Goal: Task Accomplishment & Management: Manage account settings

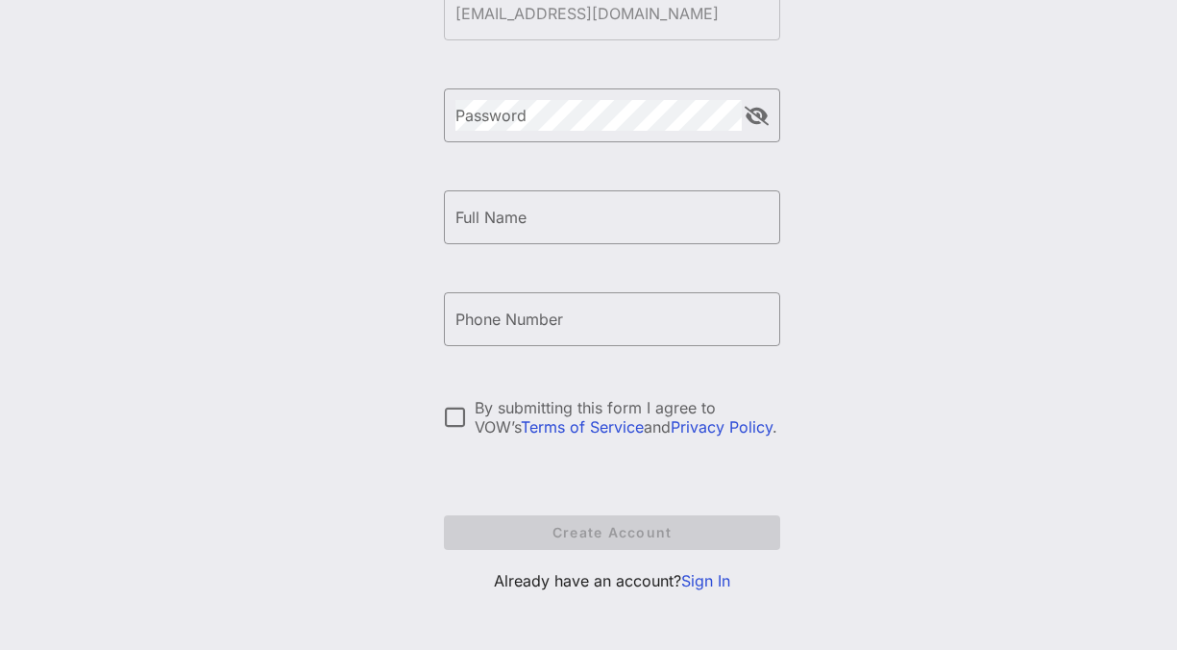
scroll to position [283, 0]
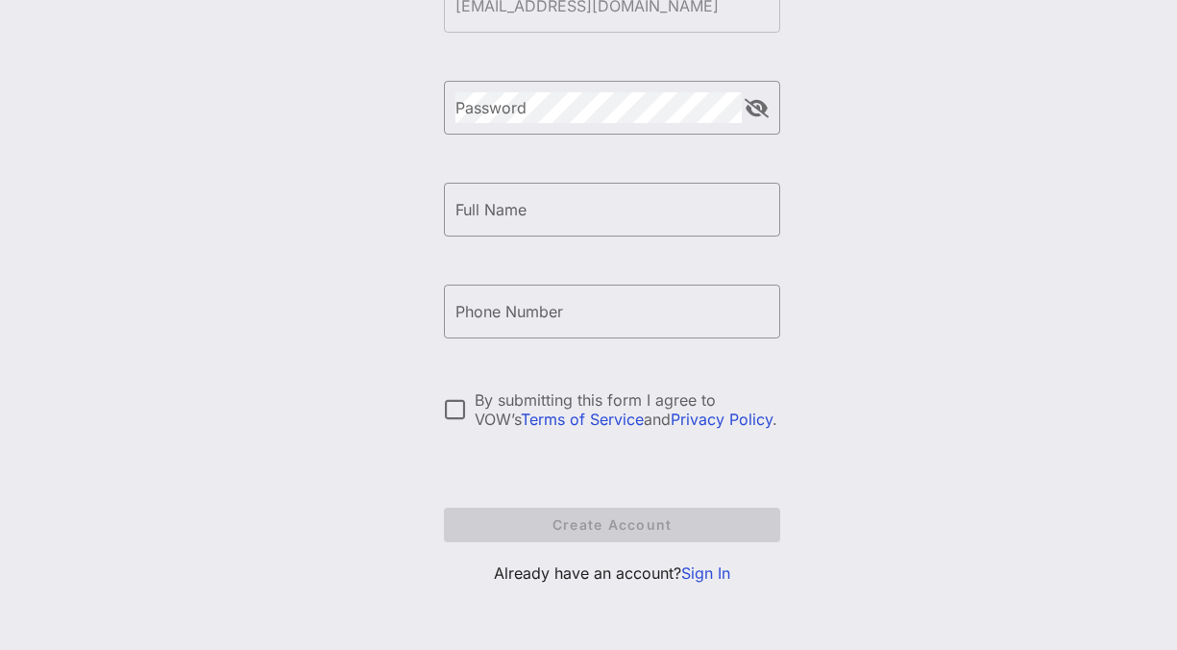
click at [707, 571] on link "Sign In" at bounding box center [705, 572] width 49 height 19
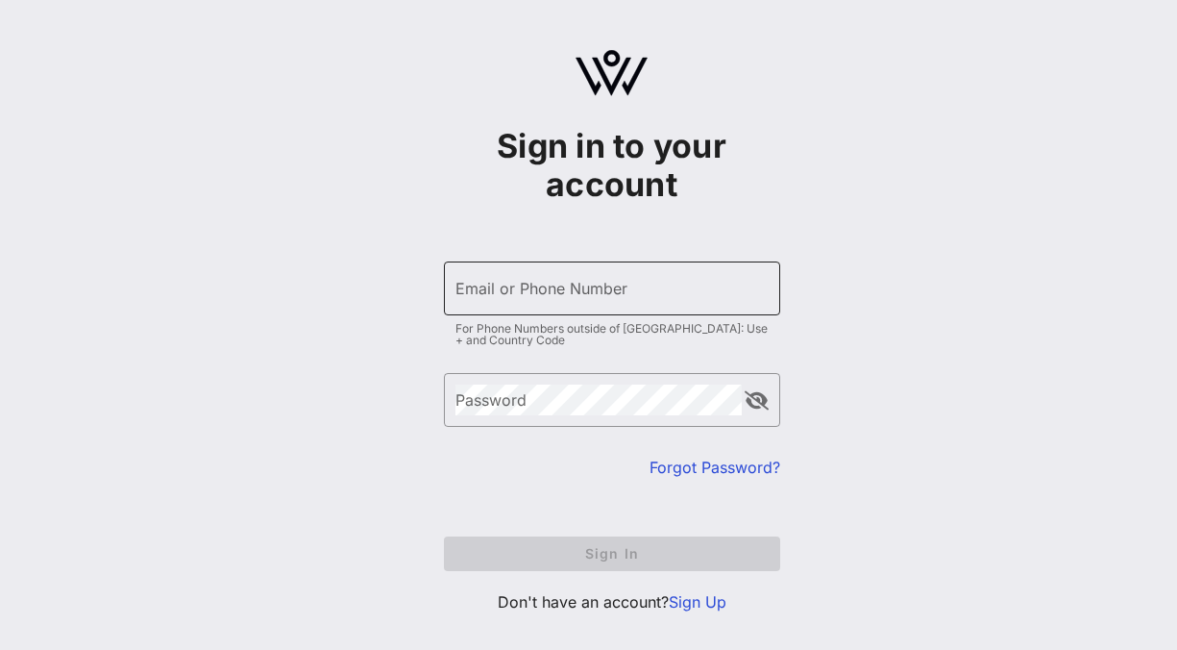
click at [473, 292] on input "Email or Phone Number" at bounding box center [611, 288] width 313 height 31
type input "[EMAIL_ADDRESS][DOMAIN_NAME]"
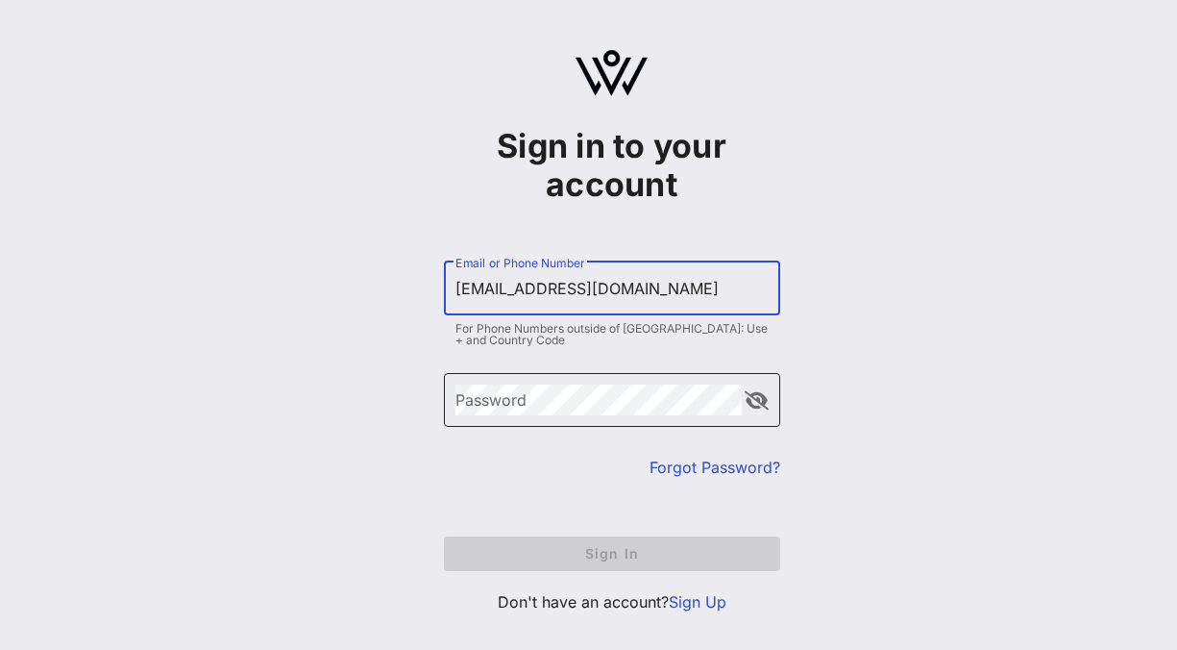
click at [503, 381] on div "Password" at bounding box center [598, 400] width 286 height 54
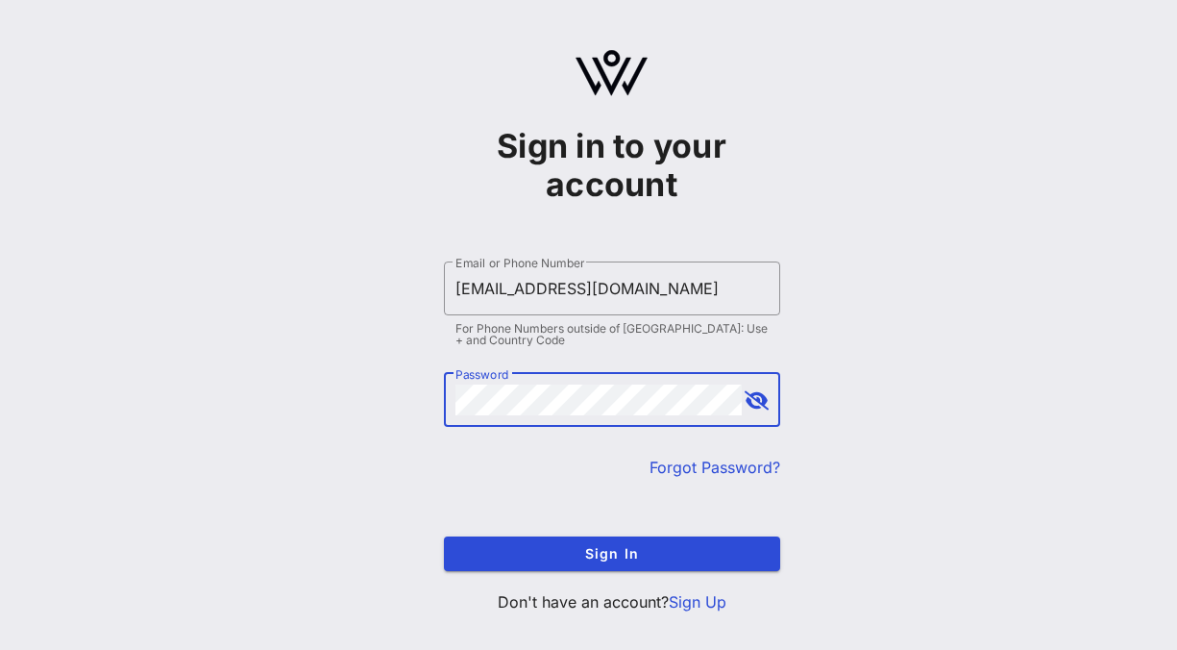
click at [444, 536] on button "Sign In" at bounding box center [612, 553] width 336 height 35
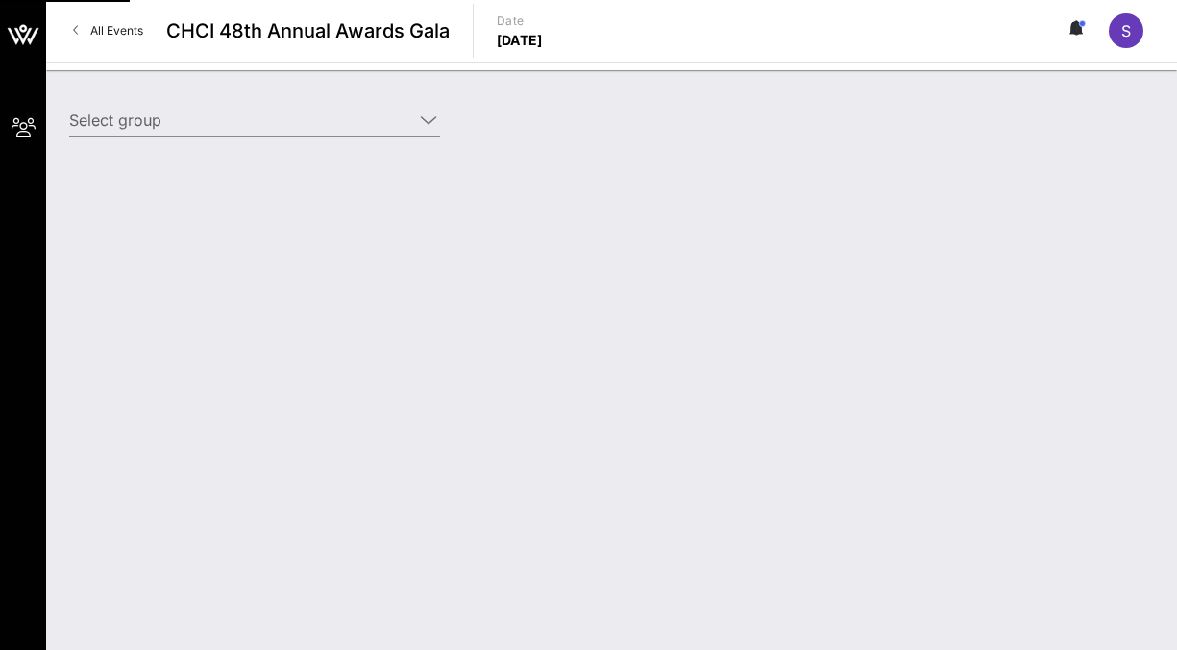
type input "[US_STATE][GEOGRAPHIC_DATA] ([US_STATE][GEOGRAPHIC_DATA]) [[PERSON_NAME], [EMAI…"
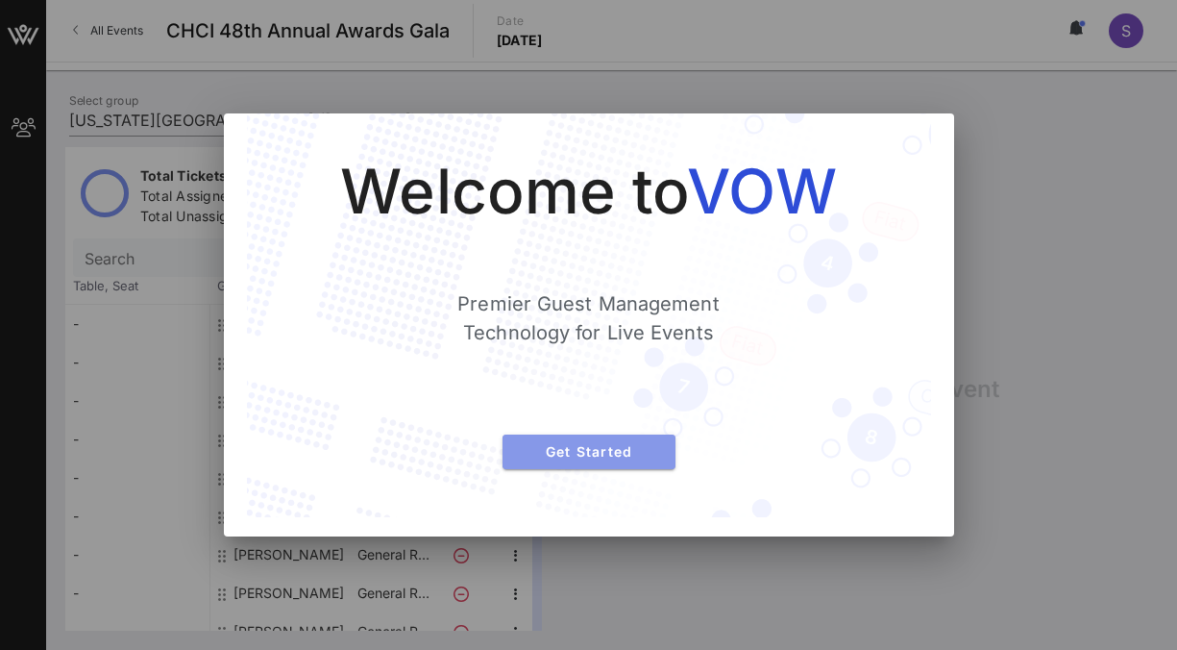
click at [650, 449] on span "Get Started" at bounding box center [589, 451] width 142 height 16
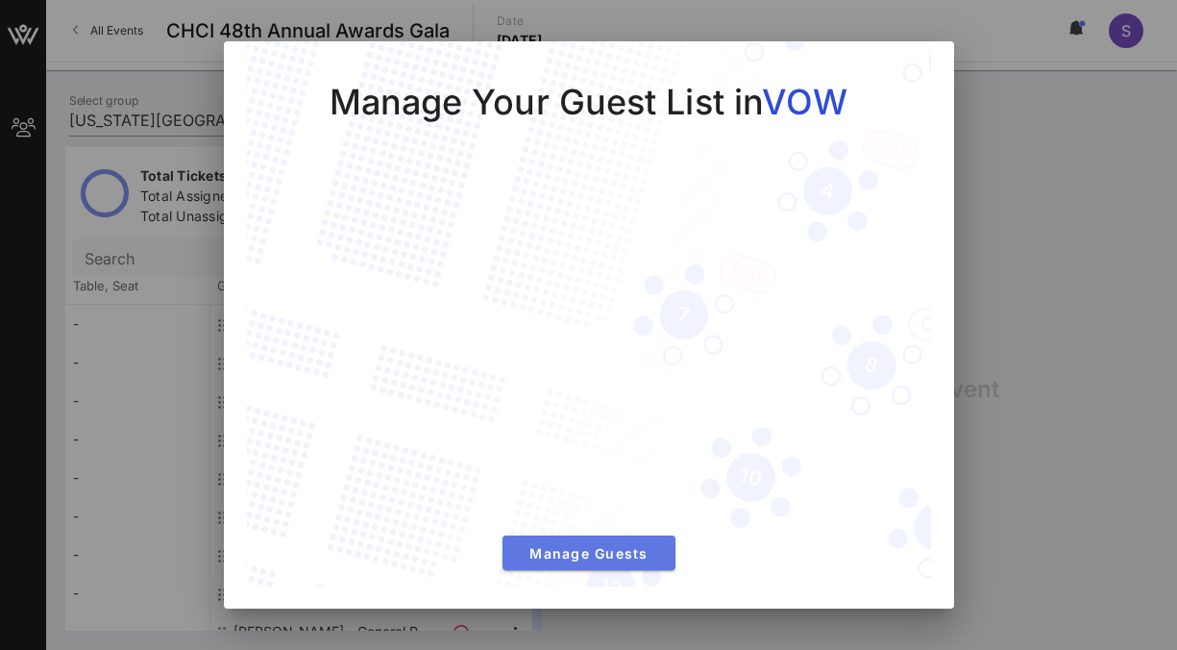
click at [611, 565] on button "Manage Guests" at bounding box center [589, 552] width 173 height 35
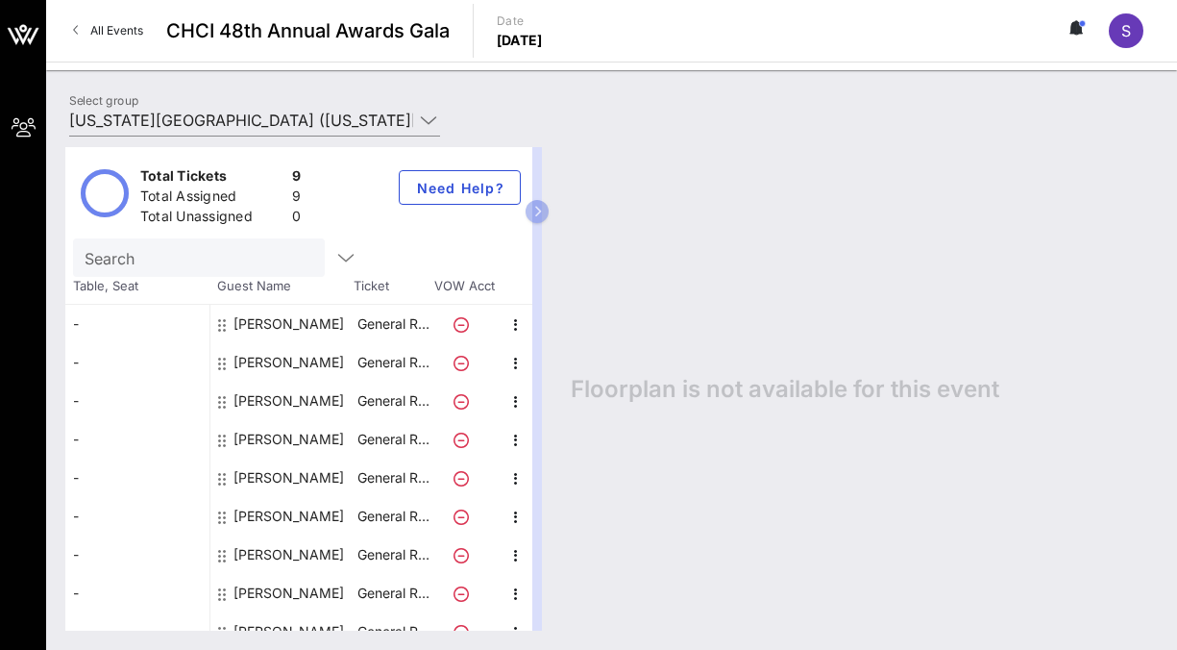
scroll to position [19, 0]
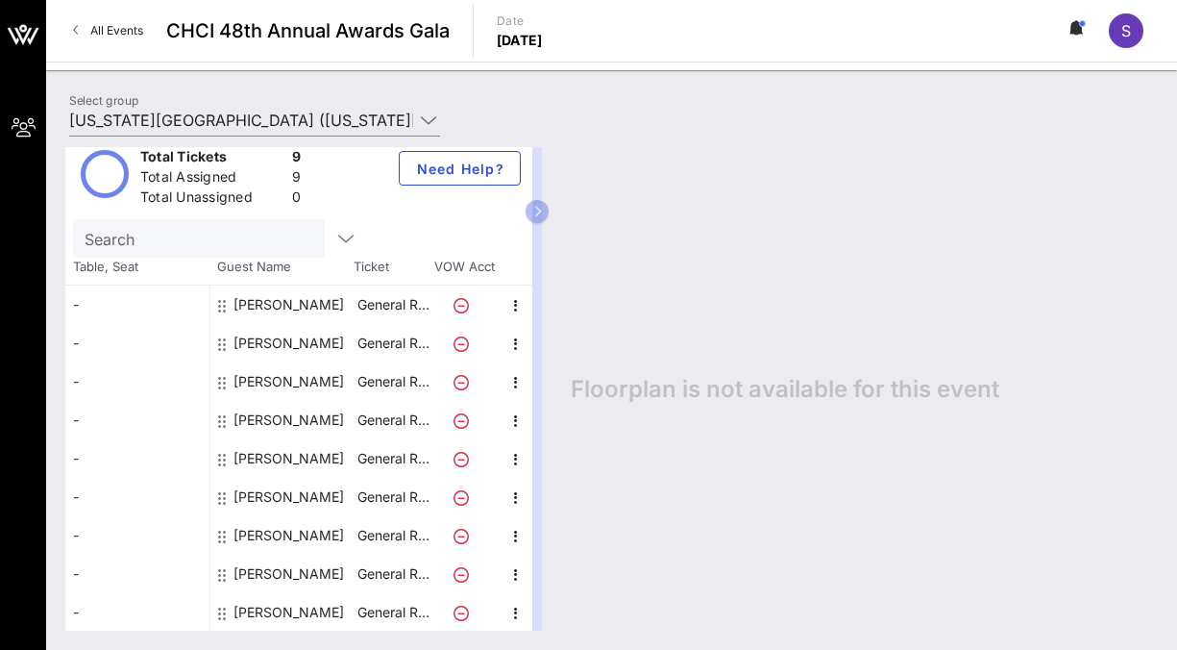
click at [273, 415] on div "[PERSON_NAME]" at bounding box center [289, 420] width 111 height 38
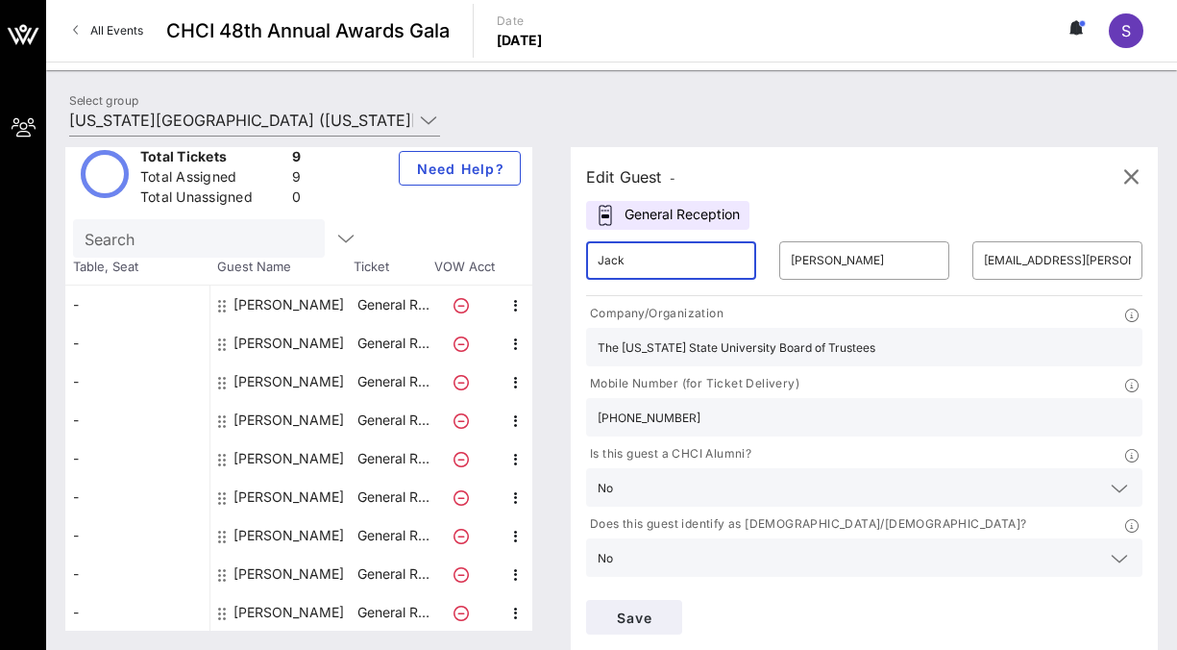
drag, startPoint x: 658, startPoint y: 262, endPoint x: 584, endPoint y: 262, distance: 74.0
click at [584, 262] on div "Edit Guest - General Reception ​ [PERSON_NAME] ​ [PERSON_NAME] ​ [EMAIL_ADDRESS…" at bounding box center [855, 388] width 606 height 483
type input "[PERSON_NAME]"
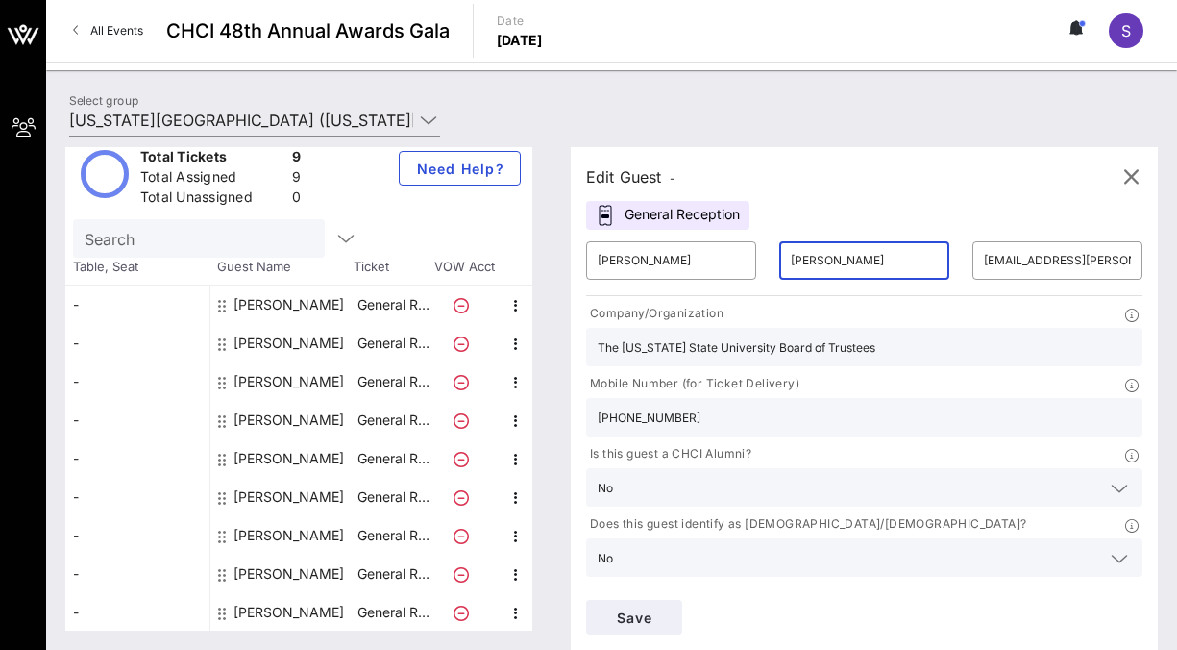
type input "[PERSON_NAME]"
click at [1142, 173] on icon "button" at bounding box center [1130, 176] width 23 height 23
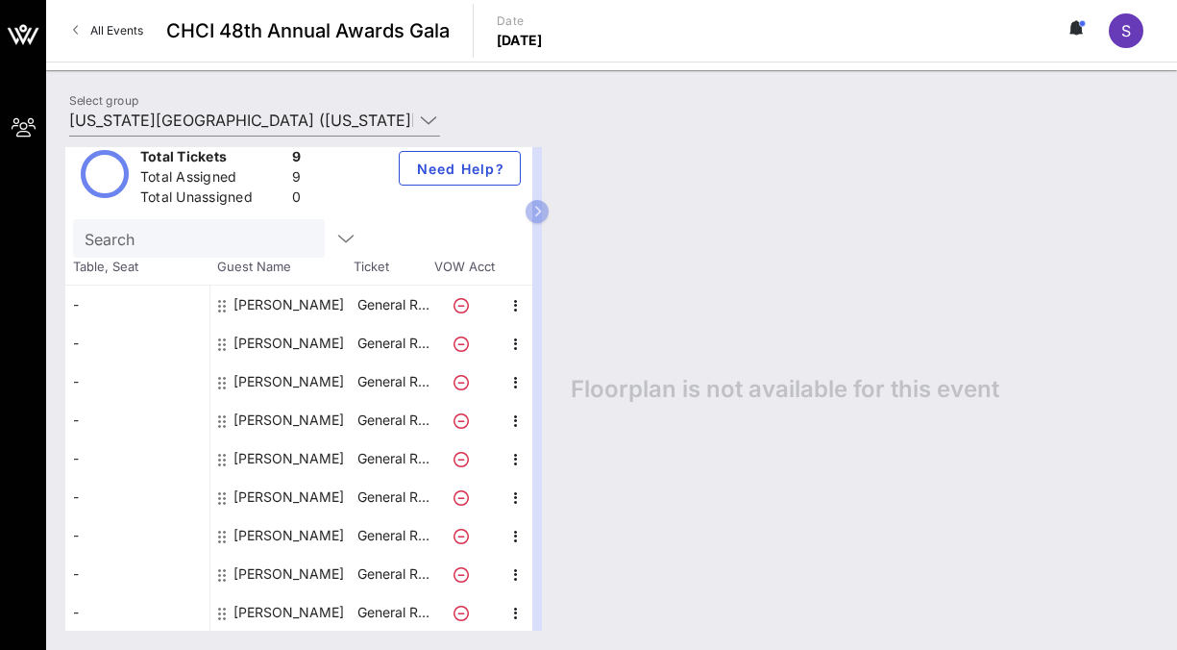
click at [279, 412] on div "[PERSON_NAME]" at bounding box center [289, 420] width 111 height 38
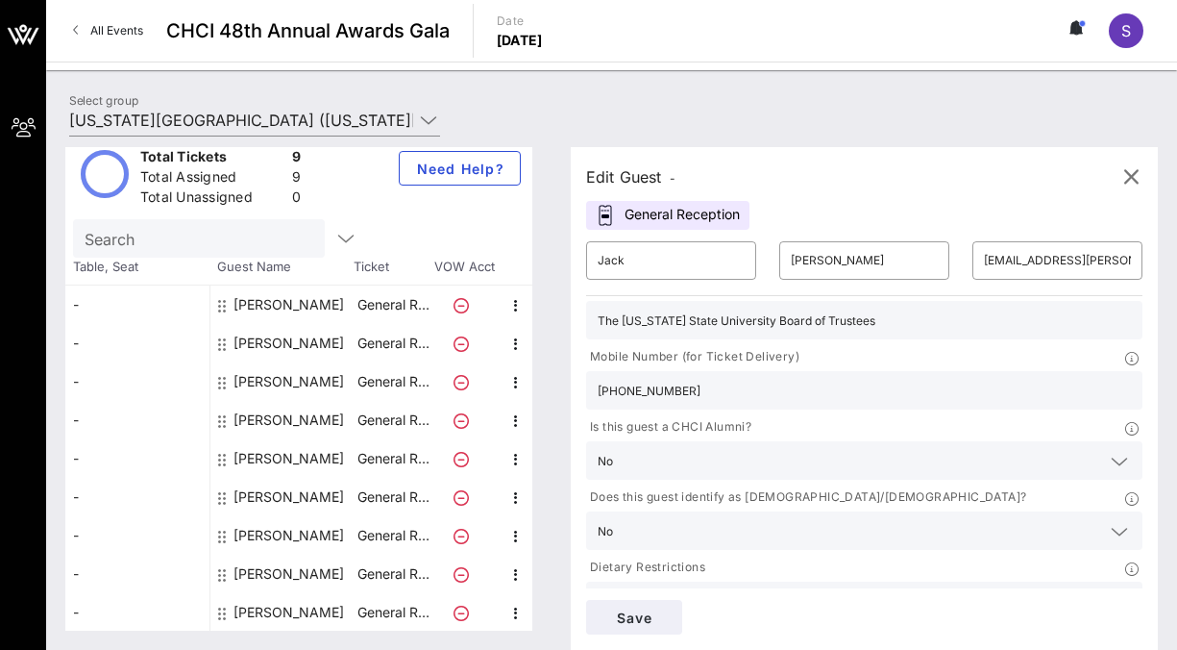
scroll to position [0, 0]
